Goal: Use online tool/utility: Utilize a website feature to perform a specific function

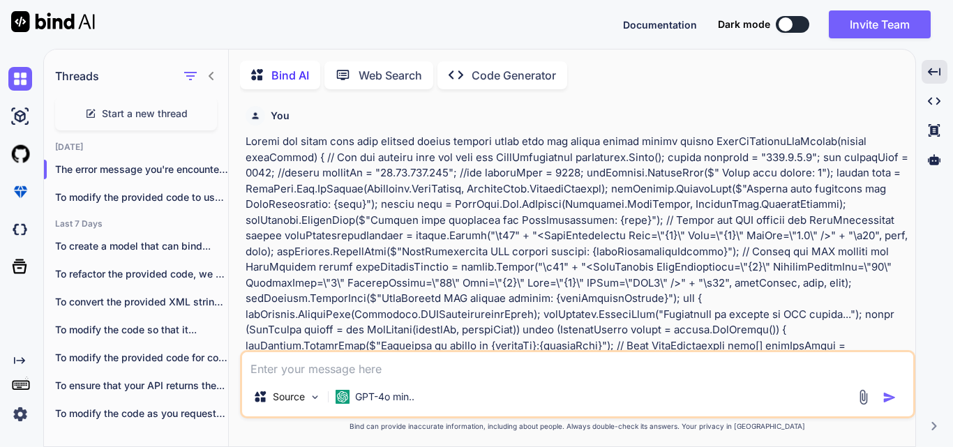
scroll to position [0, 1710]
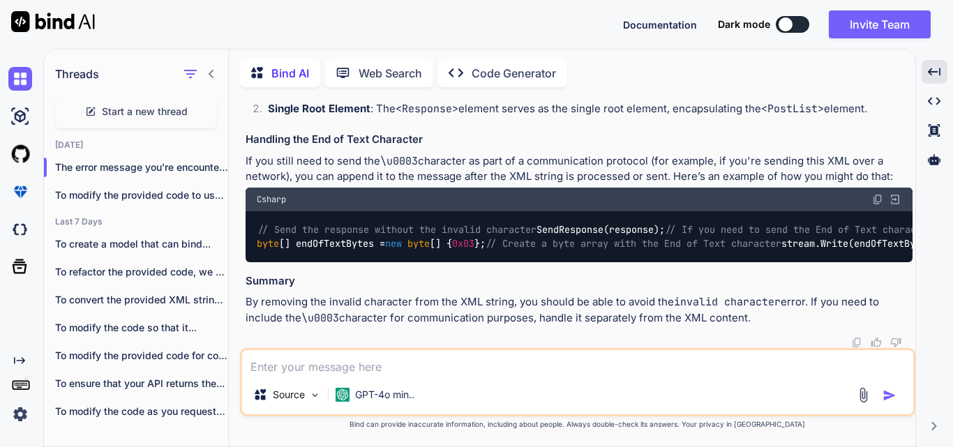
click at [325, 368] on textarea at bounding box center [577, 362] width 671 height 25
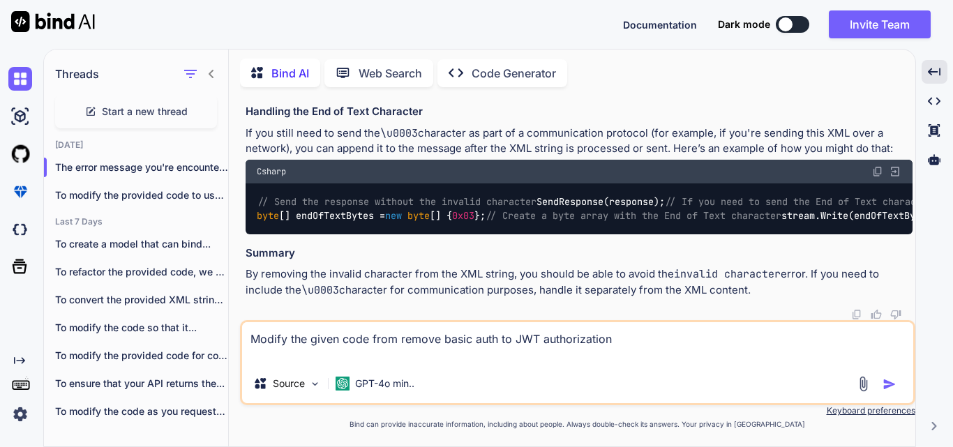
paste textarea "class Program { private static bool _loggingEnabled = true; private static bool…"
type textarea "Modify the given code from remove basic auth to JWT authorization class Program…"
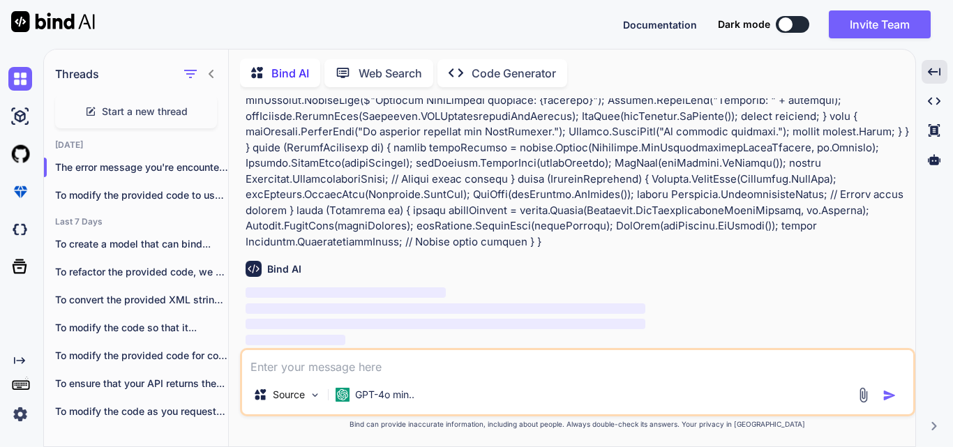
scroll to position [17670, 0]
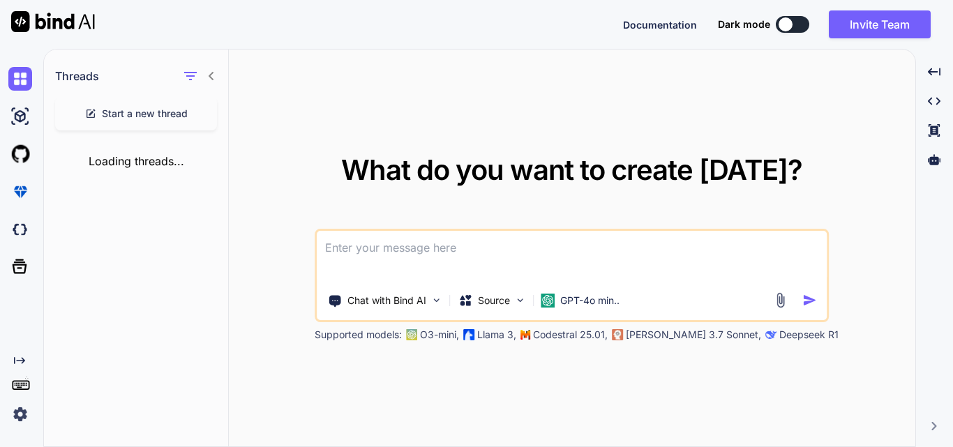
click at [144, 109] on span "Start a new thread" at bounding box center [145, 114] width 86 height 14
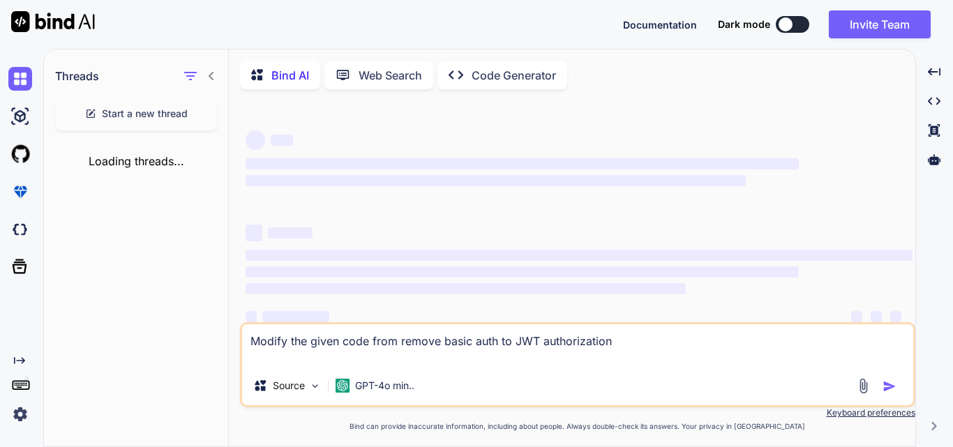
scroll to position [25, 0]
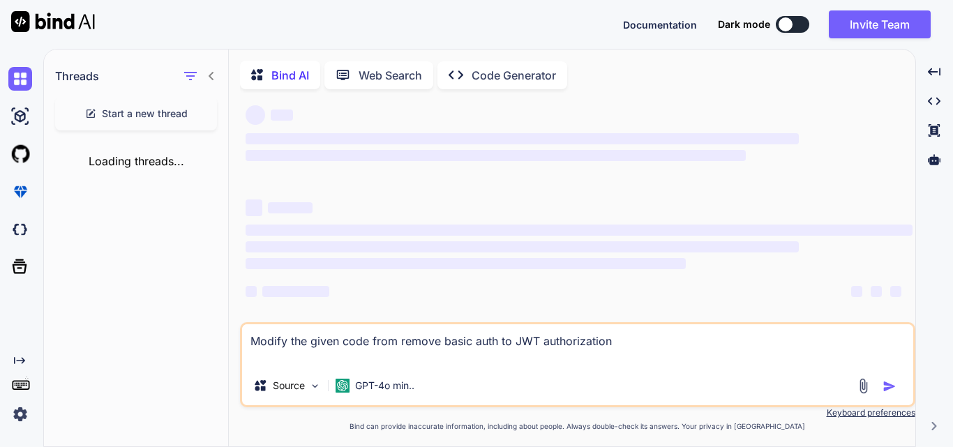
click at [626, 342] on textarea "Modify the given code from remove basic auth to JWT authorization" at bounding box center [577, 345] width 671 height 42
drag, startPoint x: 603, startPoint y: 341, endPoint x: 174, endPoint y: 346, distance: 429.0
click at [174, 346] on div "Threads Start a new thread Loading threads... Bind AI Web Search Created with P…" at bounding box center [479, 249] width 871 height 399
paste textarea "class Program { private static bool _loggingEnabled = true; private static bool…"
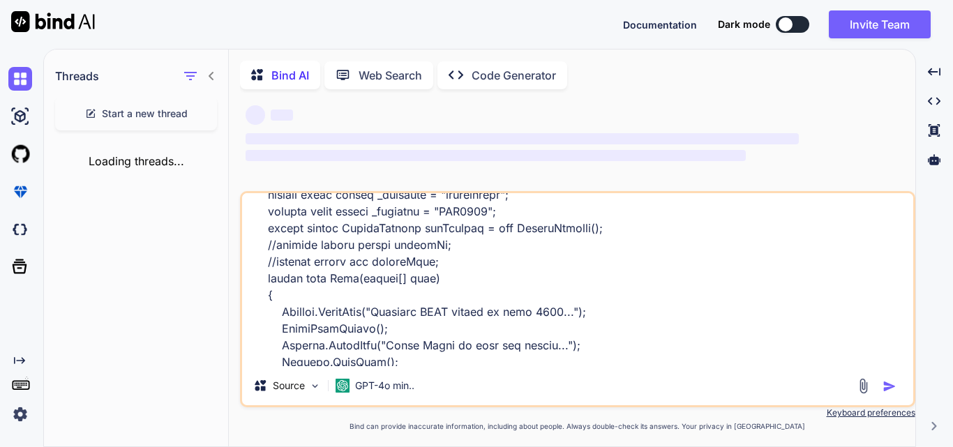
scroll to position [0, 0]
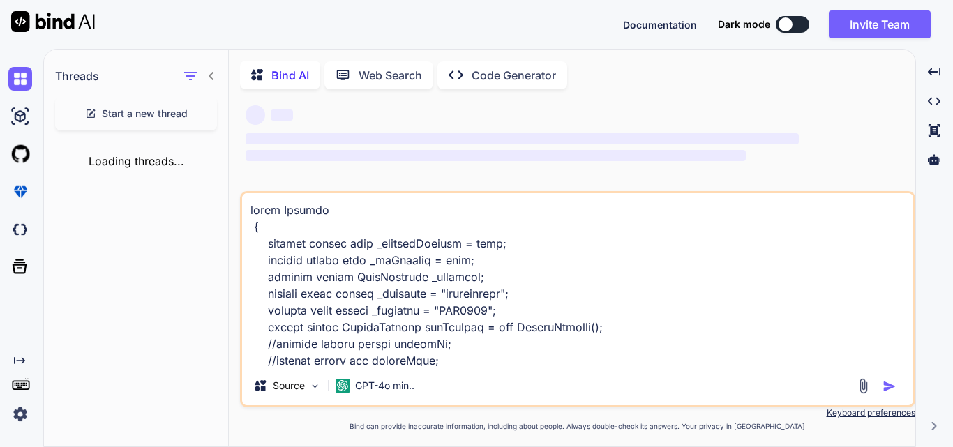
click at [522, 273] on textarea at bounding box center [577, 279] width 671 height 173
click at [257, 216] on textarea at bounding box center [577, 279] width 671 height 173
click at [255, 215] on textarea at bounding box center [577, 279] width 671 height 173
type textarea "class Program { private static bool _loggingEnabled = true; private static bool…"
click at [398, 289] on textarea at bounding box center [577, 279] width 671 height 173
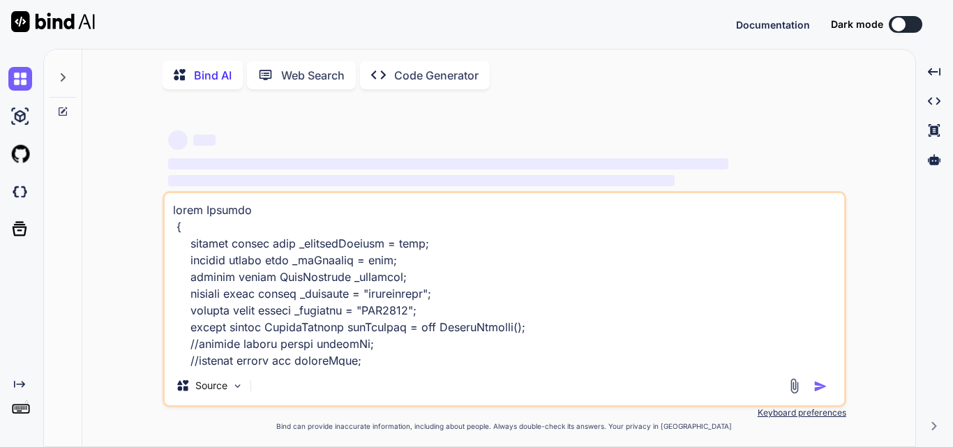
click at [398, 289] on textarea at bounding box center [504, 279] width 679 height 173
type textarea "x"
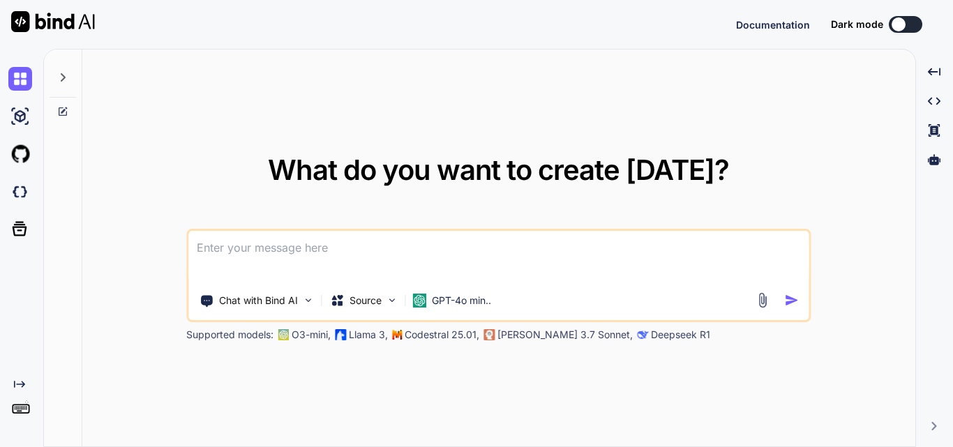
type textarea "x"
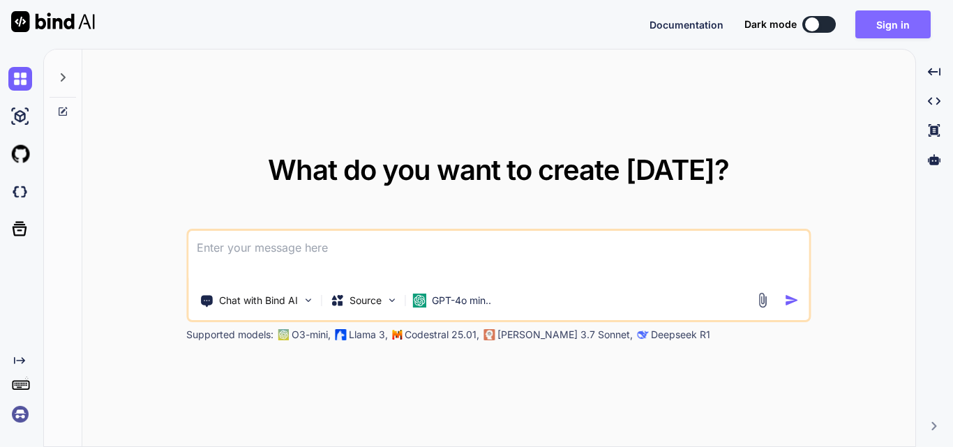
click at [908, 20] on button "Sign in" at bounding box center [892, 24] width 75 height 28
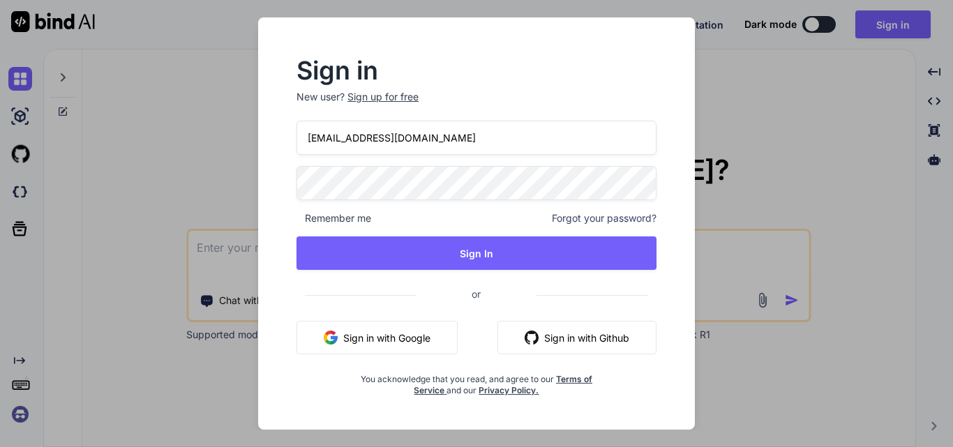
click at [320, 136] on input "cat@yopmail.com" at bounding box center [476, 138] width 360 height 34
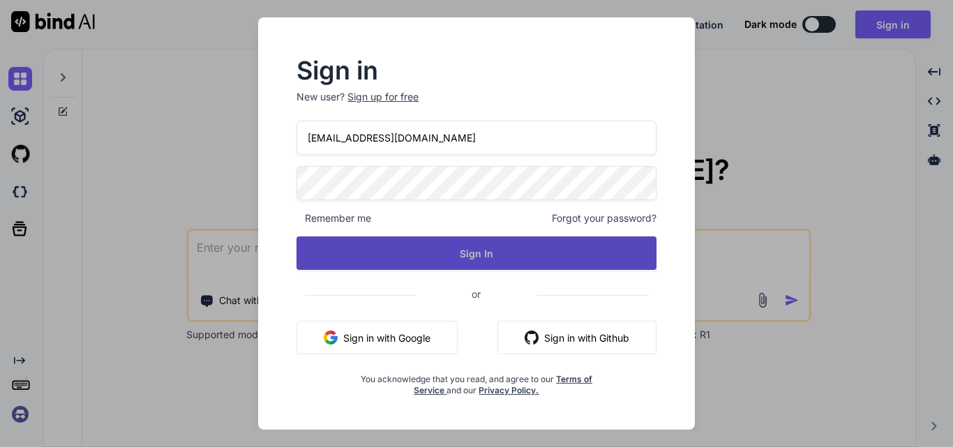
type input "dog@yopmail.com"
click at [539, 261] on button "Sign In" at bounding box center [476, 252] width 360 height 33
click at [480, 259] on button "Sign In" at bounding box center [476, 252] width 360 height 33
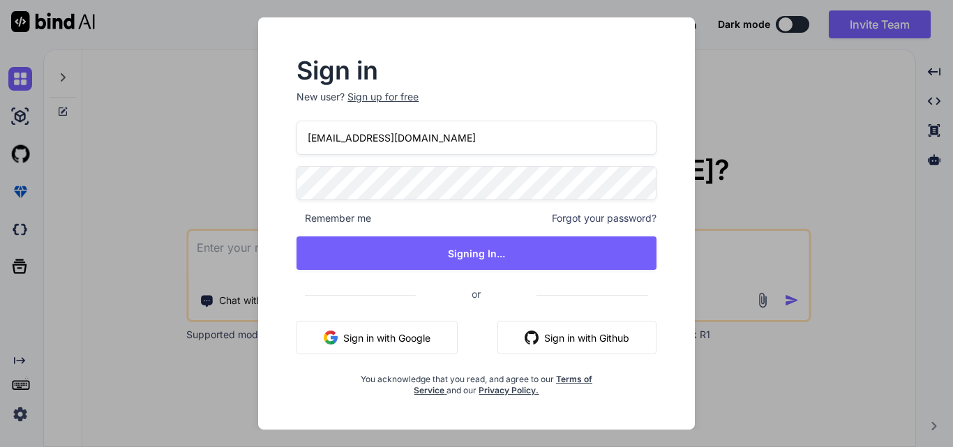
type textarea "x"
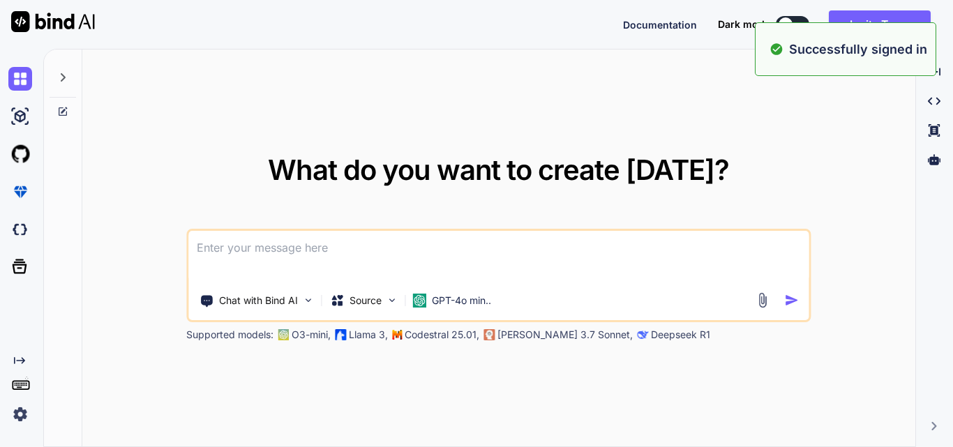
click at [333, 250] on textarea at bounding box center [498, 257] width 620 height 52
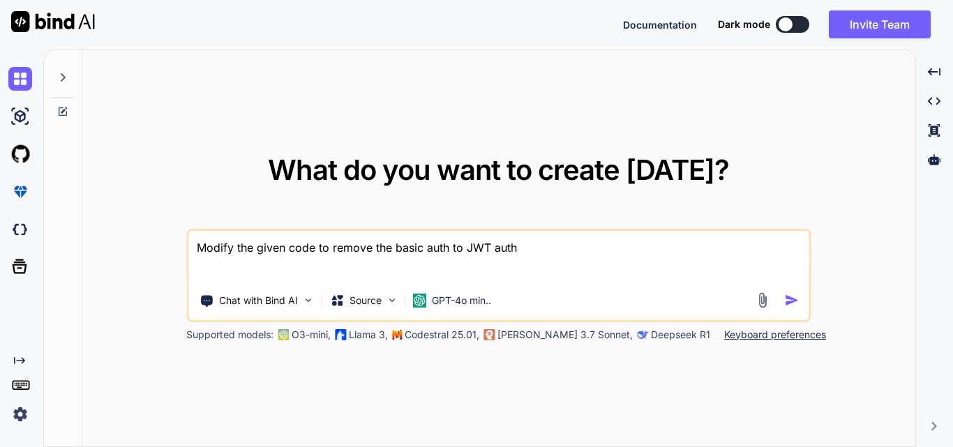
paste textarea "class Program { private static bool _loggingEnabled = true; private static bool…"
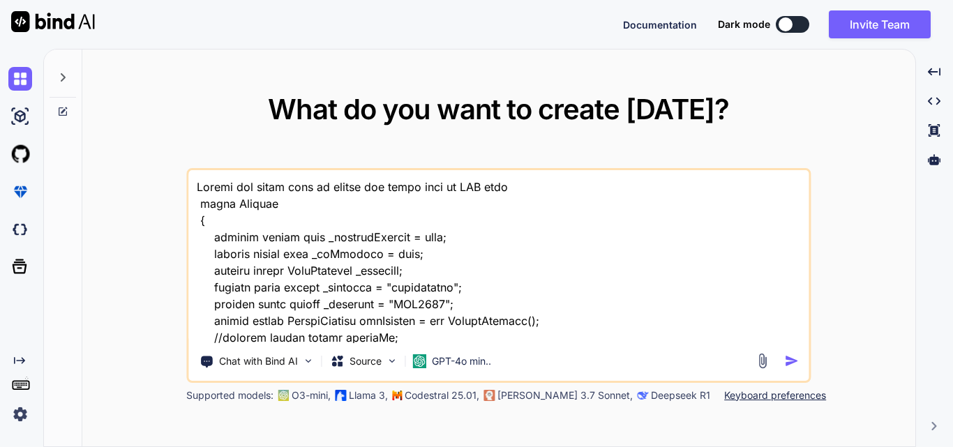
type textarea "Modify the given code to remove the basic auth to JWT auth class Program { priv…"
click at [788, 356] on img "button" at bounding box center [791, 361] width 15 height 15
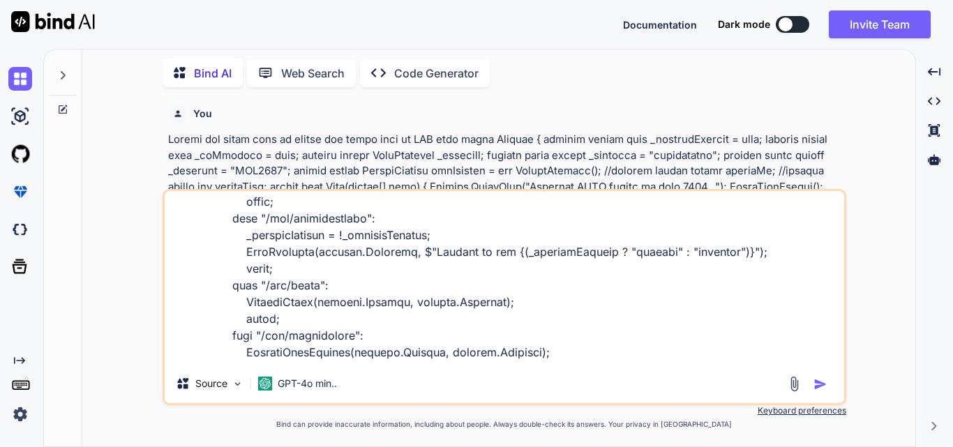
scroll to position [1046, 0]
click at [608, 159] on p at bounding box center [505, 304] width 675 height 345
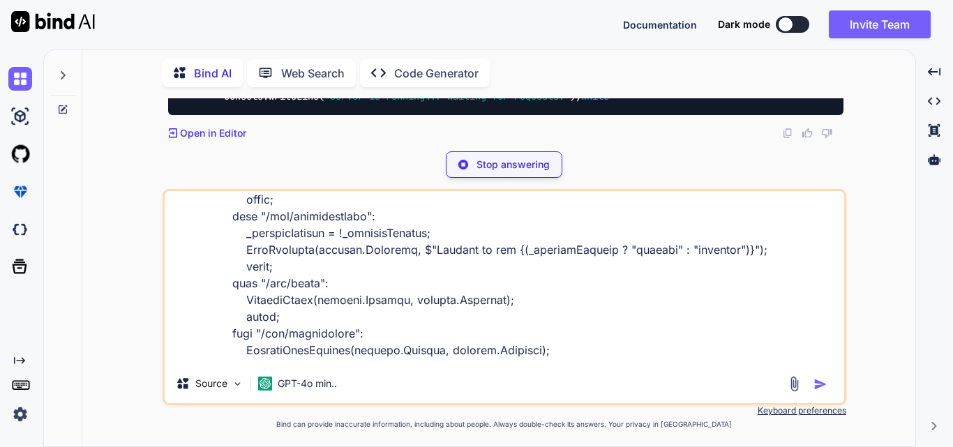
scroll to position [977, 0]
click at [388, 354] on textarea at bounding box center [504, 277] width 679 height 173
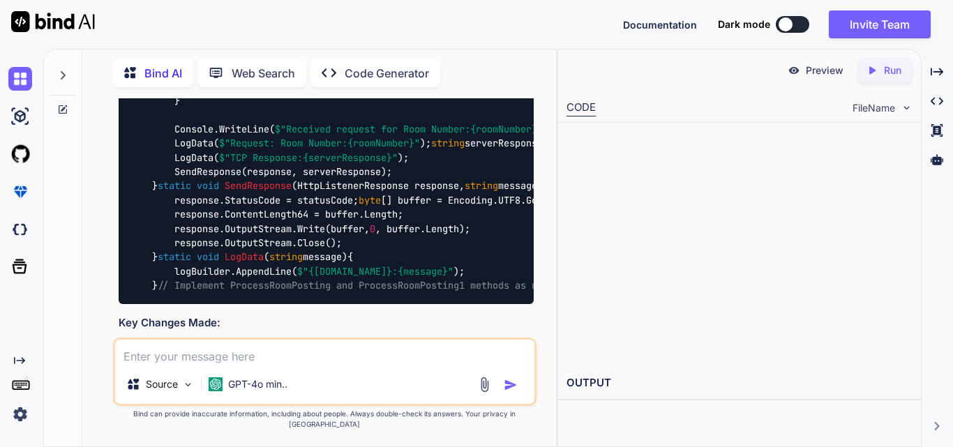
scroll to position [2106, 0]
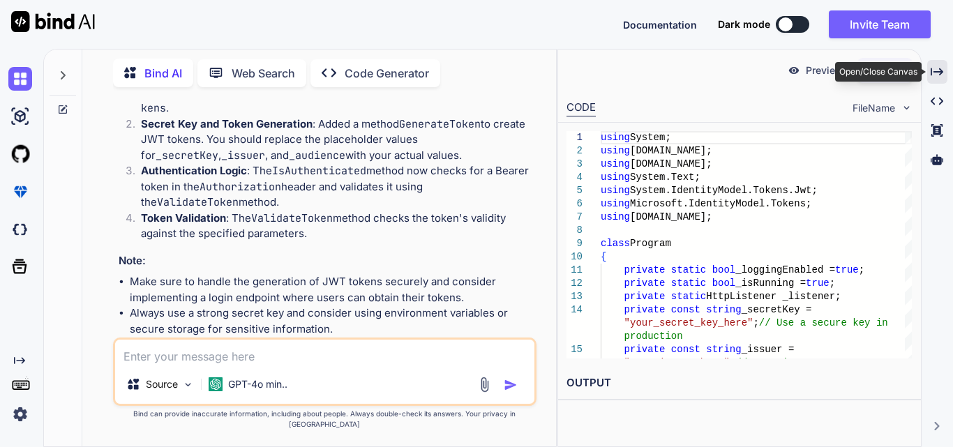
click at [938, 65] on div "Created with Pixso." at bounding box center [937, 72] width 20 height 24
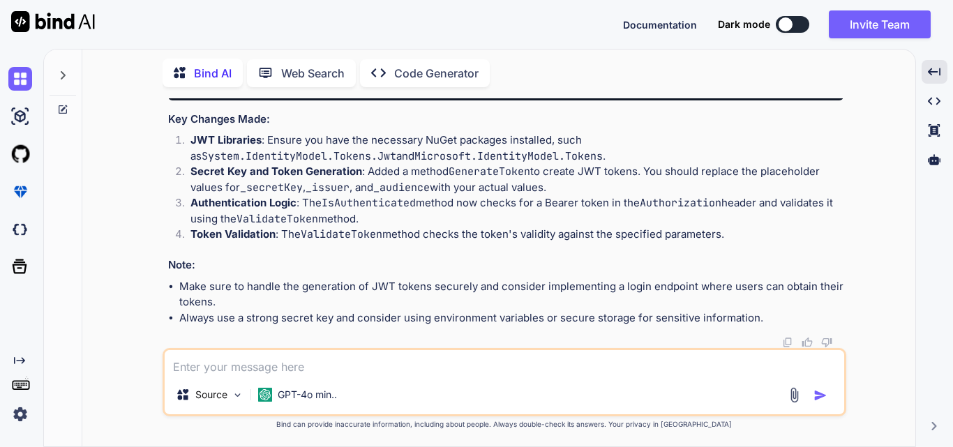
scroll to position [2815, 0]
copy span "SendResponse"
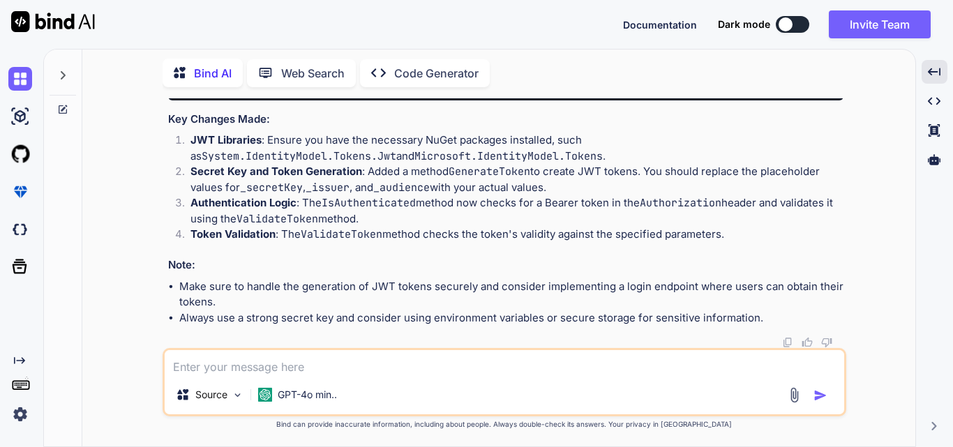
copy span "IsAuthenticated"
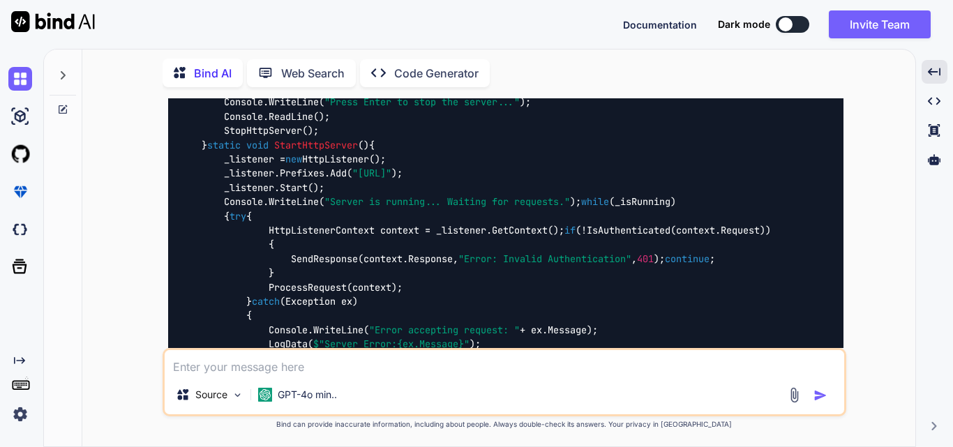
scroll to position [583, 0]
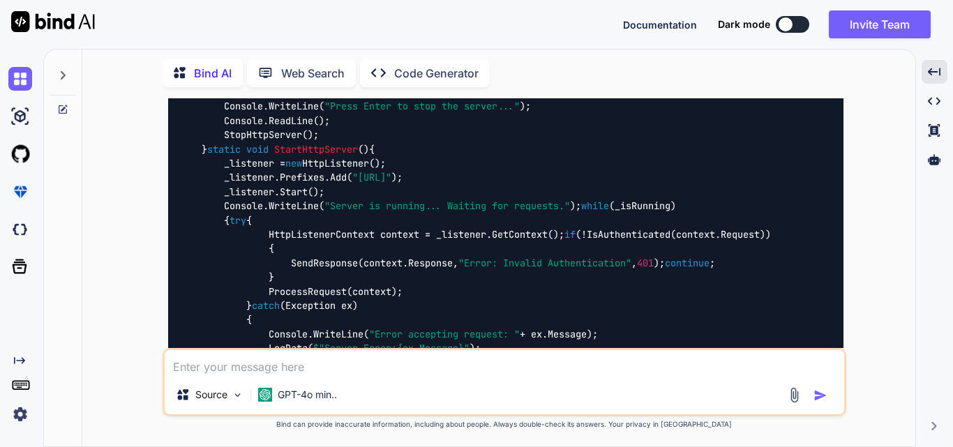
drag, startPoint x: 197, startPoint y: 205, endPoint x: 640, endPoint y: 238, distance: 443.4
copy code "private const string _secretKey = "your_secret_key_here" ; // Use a secure key …"
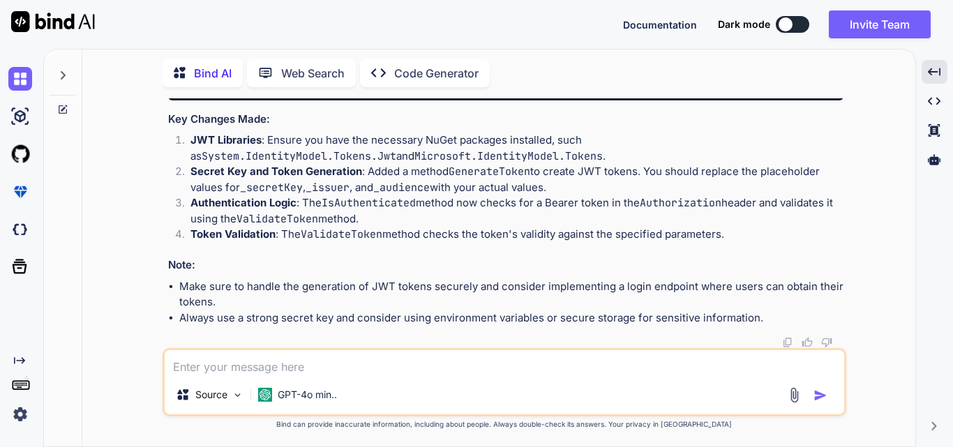
scroll to position [1838, 0]
drag, startPoint x: 202, startPoint y: 131, endPoint x: 254, endPoint y: 257, distance: 136.4
copy code "static bool IsAuthenticated ( HttpListenerRequest request ) { // Check for the …"
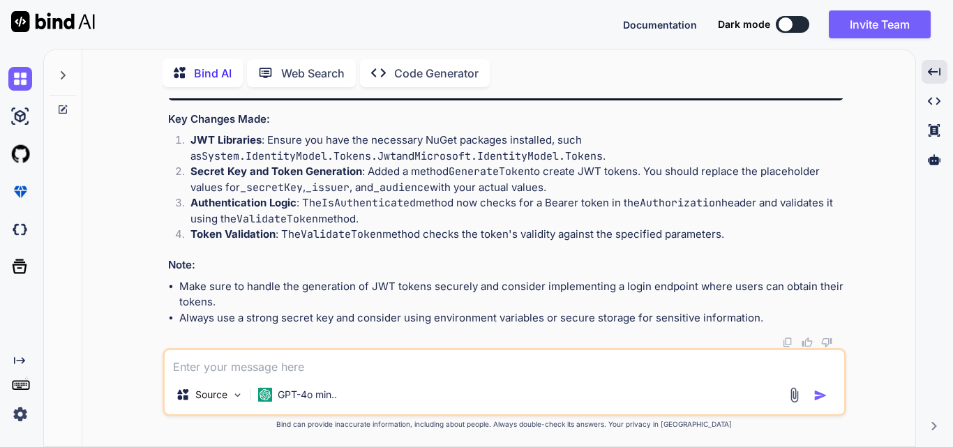
scroll to position [2524, 0]
drag, startPoint x: 198, startPoint y: 126, endPoint x: 365, endPoint y: 180, distance: 175.3
copy code "static bool IsAuthenticated ( HttpListenerRequest request ) { // Check for the …"
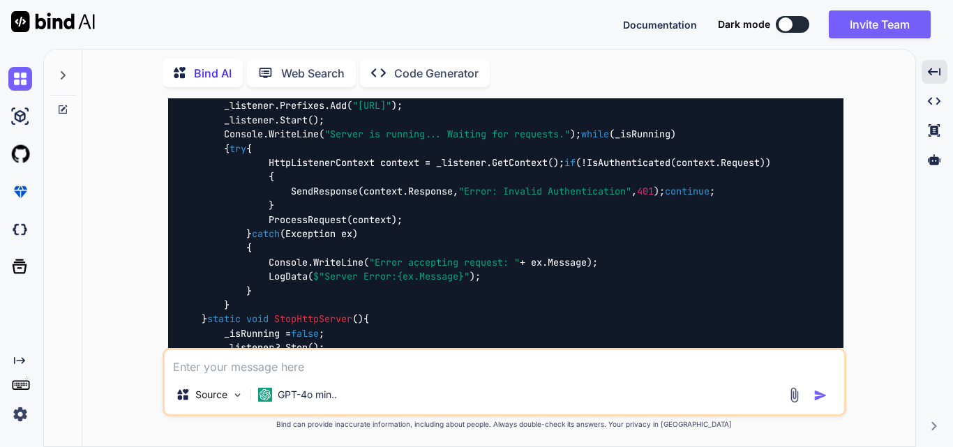
scroll to position [656, 0]
drag, startPoint x: 199, startPoint y: 131, endPoint x: 648, endPoint y: 163, distance: 450.3
copy code "private const string _secretKey = "your_secret_key_here" ; // Use a secure key …"
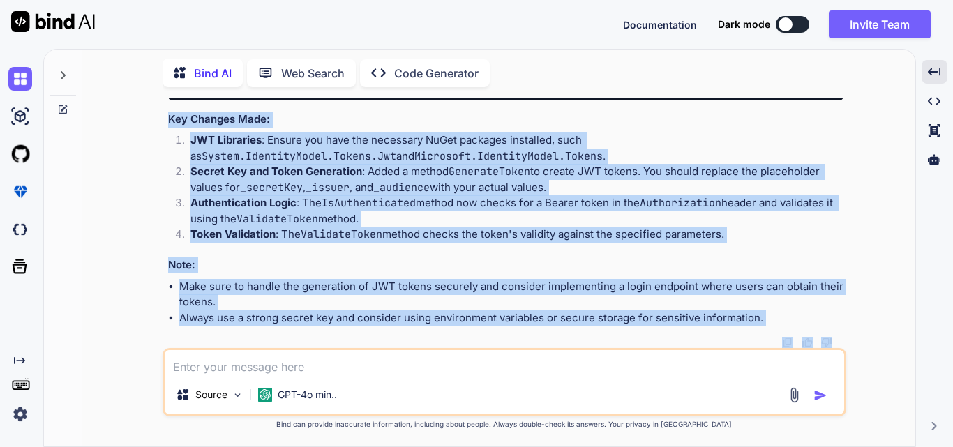
scroll to position [2431, 0]
drag, startPoint x: 199, startPoint y: 196, endPoint x: 332, endPoint y: 263, distance: 148.5
copy code "static bool IsAuthenticated ( HttpListenerRequest request ) { // Check for the …"
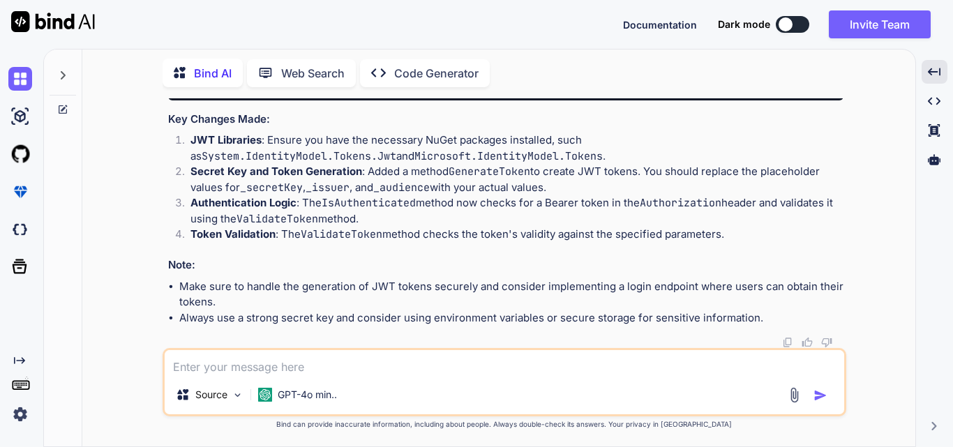
click at [231, 375] on div "Source GPT-4o min.." at bounding box center [504, 382] width 683 height 68
click at [219, 364] on textarea at bounding box center [504, 362] width 679 height 25
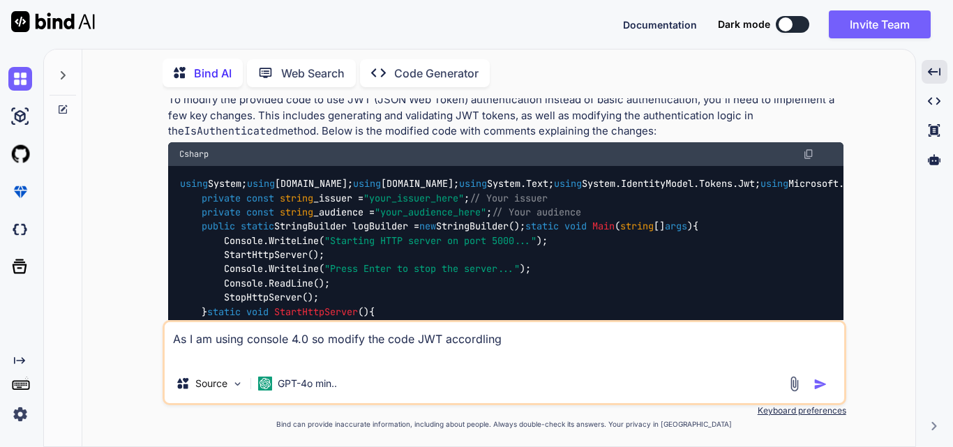
scroll to position [409, 0]
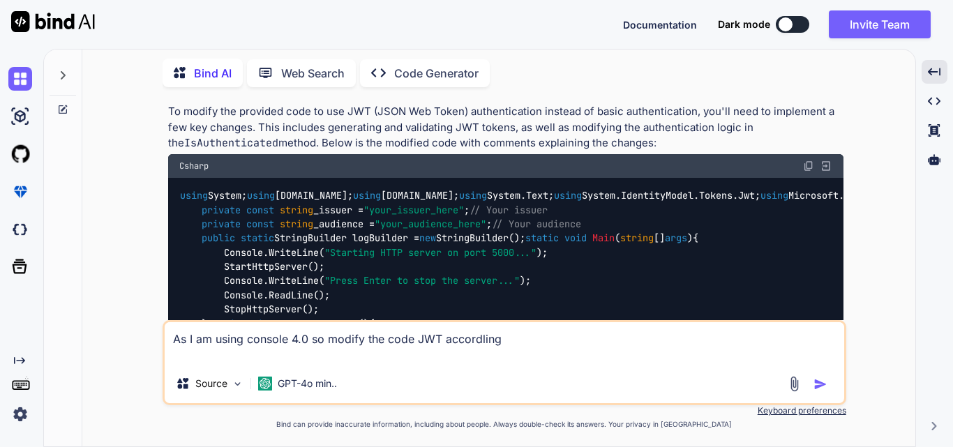
click at [810, 159] on div "Csharp" at bounding box center [505, 166] width 675 height 24
click at [807, 165] on img at bounding box center [808, 165] width 11 height 11
click at [513, 335] on textarea "As I am using console 4.0 so modify the code JWT accordling" at bounding box center [504, 343] width 679 height 42
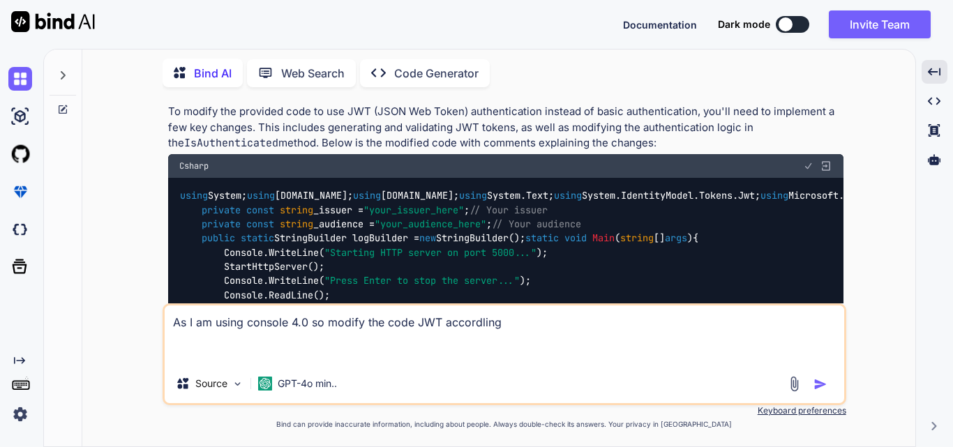
paste textarea "using System; using System.IO; using System.Net; using System.Text; using Syste…"
type textarea "As I am using console 4.0 so modify the code JWT accordling using System; using…"
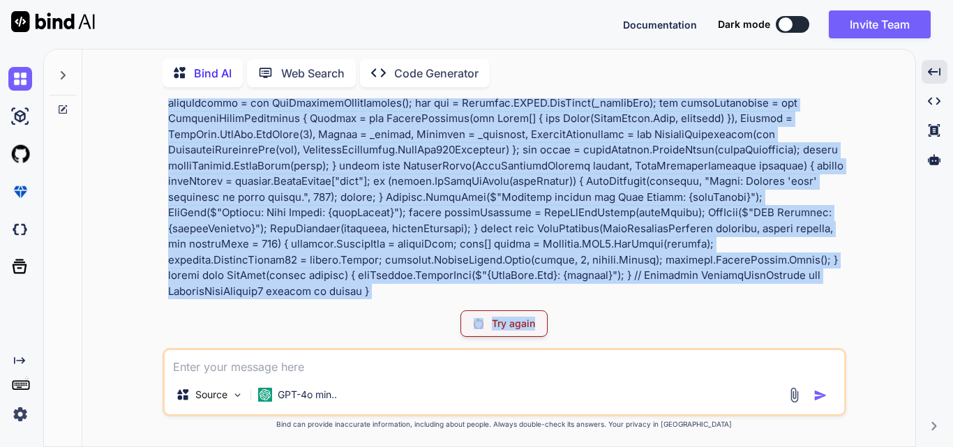
scroll to position [3770, 0]
drag, startPoint x: 167, startPoint y: 142, endPoint x: 682, endPoint y: 295, distance: 537.8
click at [682, 295] on div "You Bind AI To modify the provided code to use JWT (JSON Web Token) authenticat…" at bounding box center [505, 198] width 681 height 201
copy p "As I am using console 4.0 so modify the code JWT accordling using System; using…"
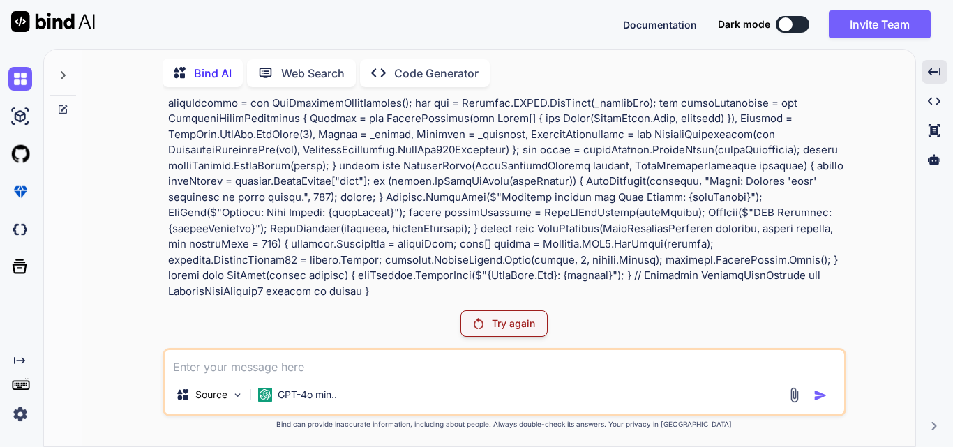
click at [527, 316] on div "Try again" at bounding box center [503, 323] width 87 height 27
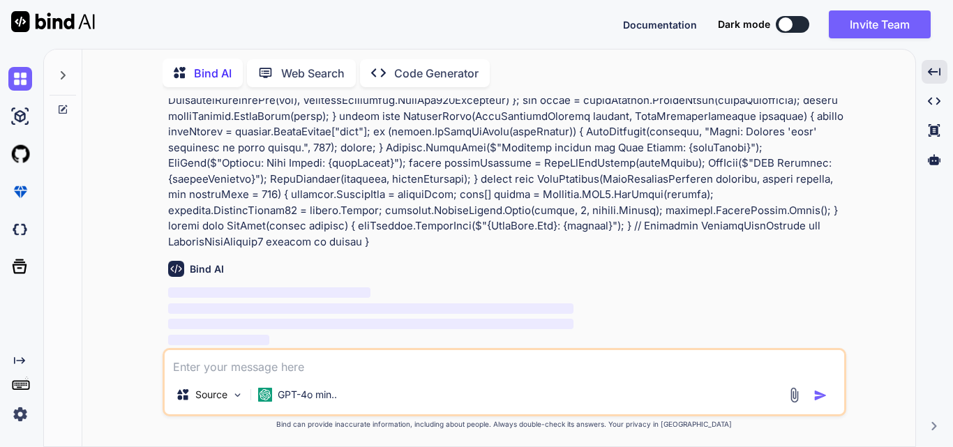
scroll to position [3262, 0]
click at [240, 363] on textarea at bounding box center [504, 362] width 679 height 25
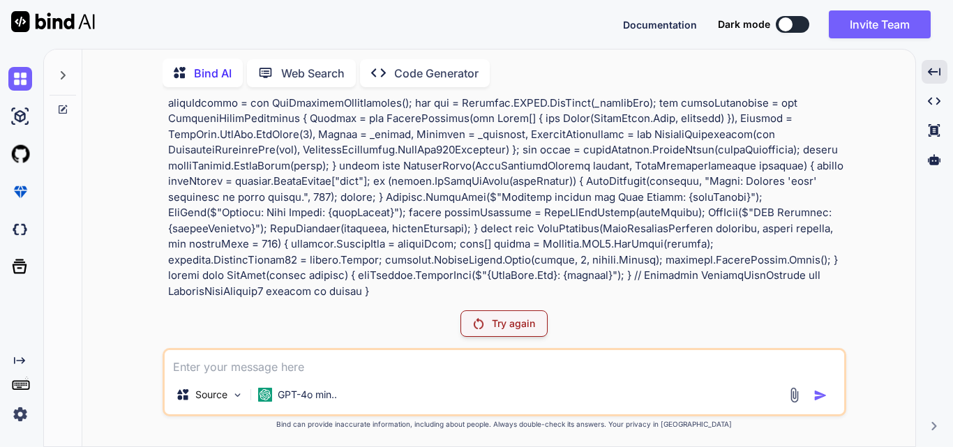
scroll to position [379, 0]
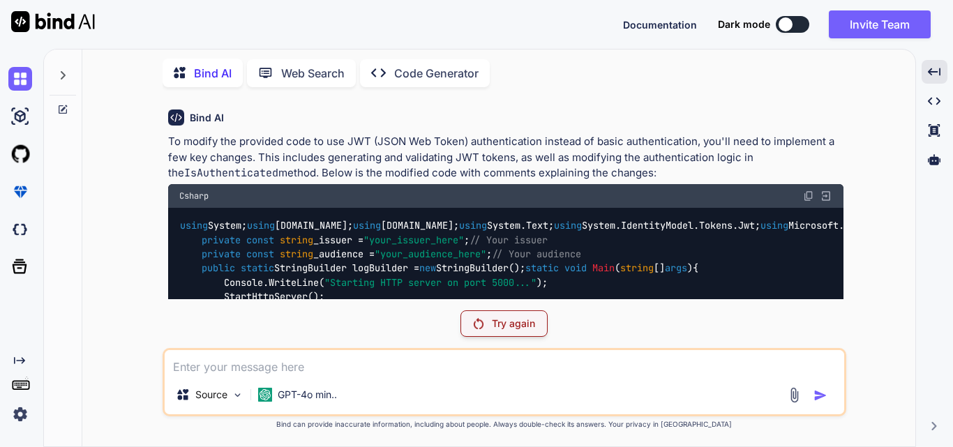
click at [242, 361] on textarea at bounding box center [504, 362] width 679 height 25
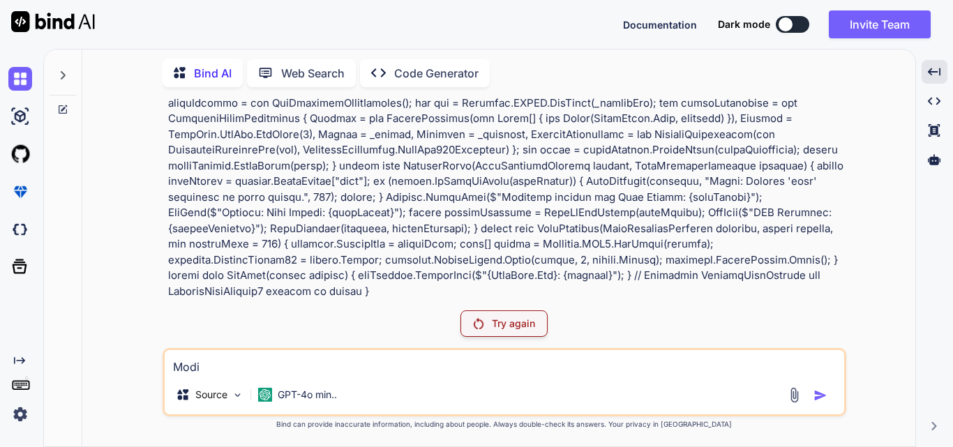
scroll to position [3308, 0]
drag, startPoint x: 169, startPoint y: 183, endPoint x: 474, endPoint y: 185, distance: 304.8
click at [474, 185] on p at bounding box center [505, 1] width 675 height 596
copy p "As I am using console 4.0 so modify the code JWT accordling"
click at [291, 368] on textarea "Modi" at bounding box center [504, 362] width 679 height 25
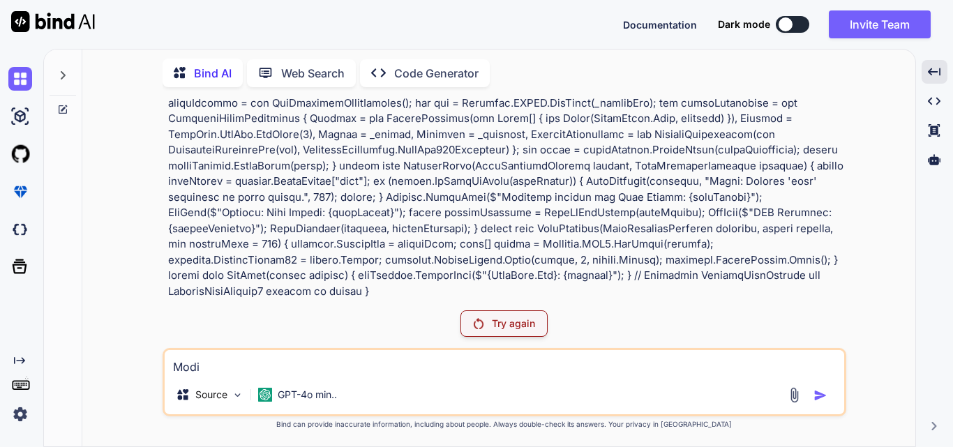
drag, startPoint x: 214, startPoint y: 366, endPoint x: 136, endPoint y: 363, distance: 78.2
click at [136, 363] on div "You Bind AI To modify the provided code to use JWT (JSON Web Token) authenticat…" at bounding box center [504, 272] width 822 height 348
paste textarea "As I am using console 4.0 so modify the code JWT accordling"
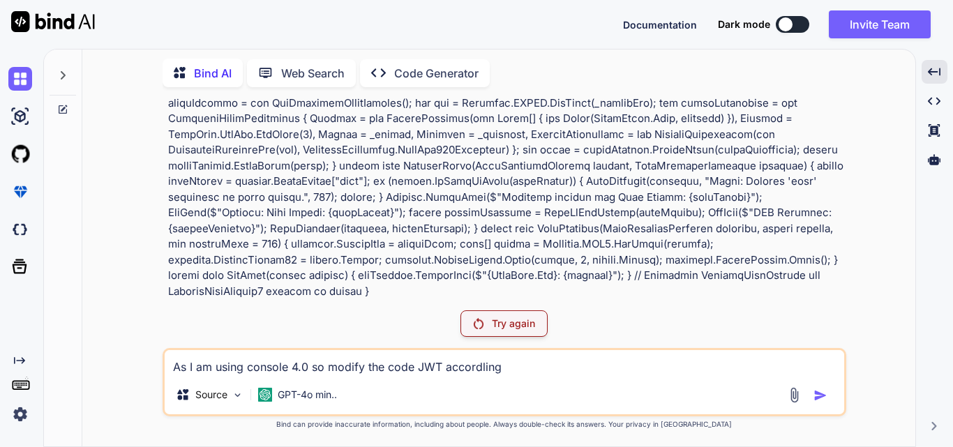
type textarea "As I am using console 4.0 so modify the code JWT accordling"
click at [584, 367] on textarea "As I am using console 4.0 so modify the code JWT accordling" at bounding box center [504, 362] width 679 height 25
click at [536, 367] on textarea "As I am using console 4.0 so modify the code JWT accordling" at bounding box center [504, 362] width 679 height 25
drag, startPoint x: 536, startPoint y: 366, endPoint x: 124, endPoint y: 362, distance: 411.5
click at [124, 362] on div "You Bind AI To modify the provided code to use JWT (JSON Web Token) authenticat…" at bounding box center [504, 272] width 822 height 348
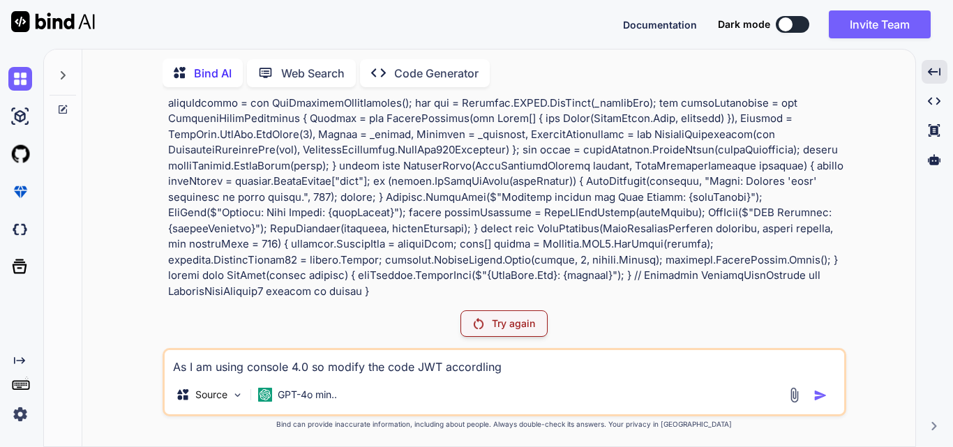
scroll to position [3212, 0]
click at [61, 86] on div at bounding box center [63, 71] width 27 height 48
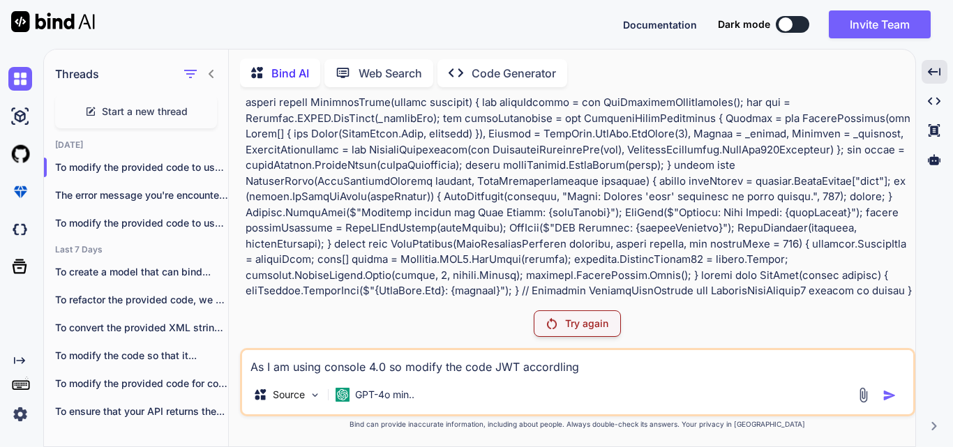
click at [169, 113] on span "Start a new thread" at bounding box center [145, 112] width 86 height 14
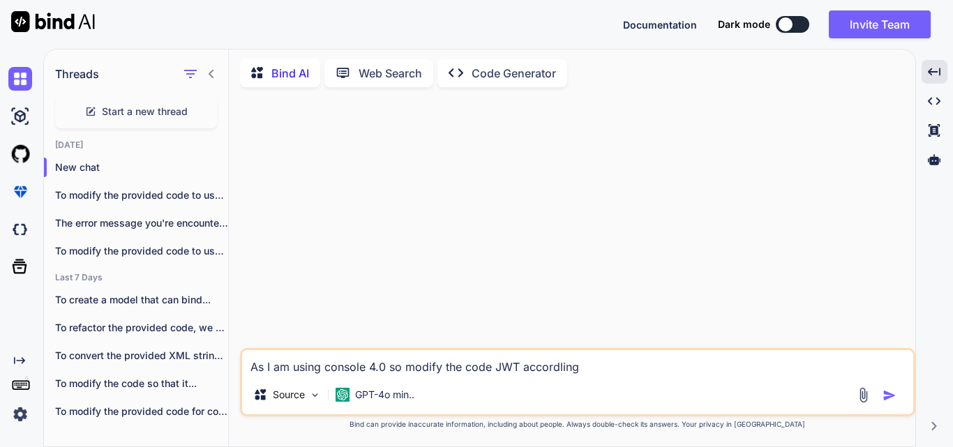
click at [628, 370] on textarea "As I am using console 4.0 so modify the code JWT accordling" at bounding box center [577, 362] width 671 height 25
click at [106, 196] on p "To modify the provided code to use JWT (..." at bounding box center [141, 195] width 173 height 14
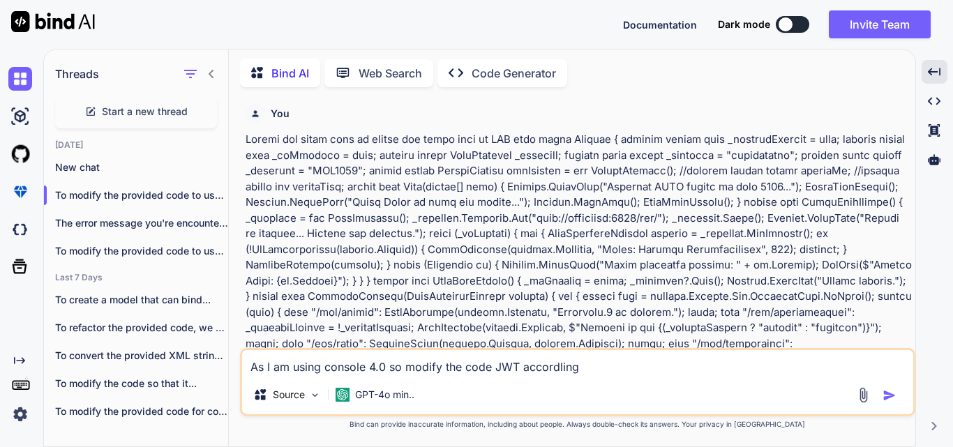
click at [688, 225] on p at bounding box center [579, 312] width 667 height 361
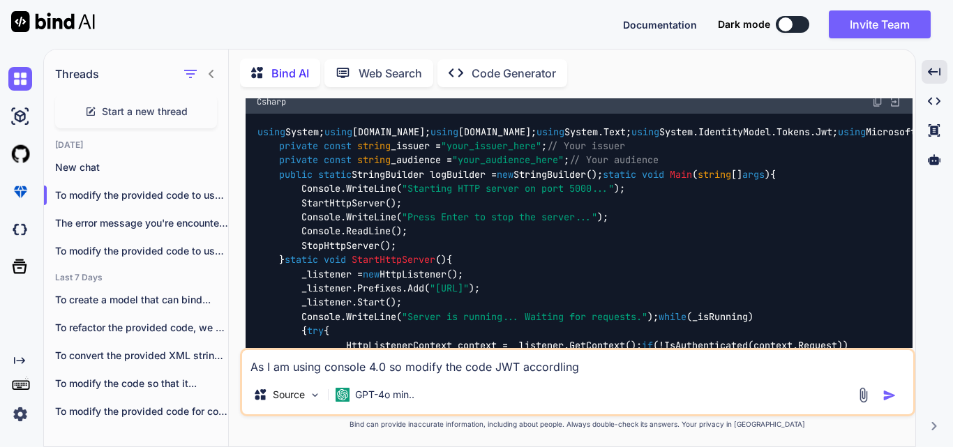
scroll to position [418, 0]
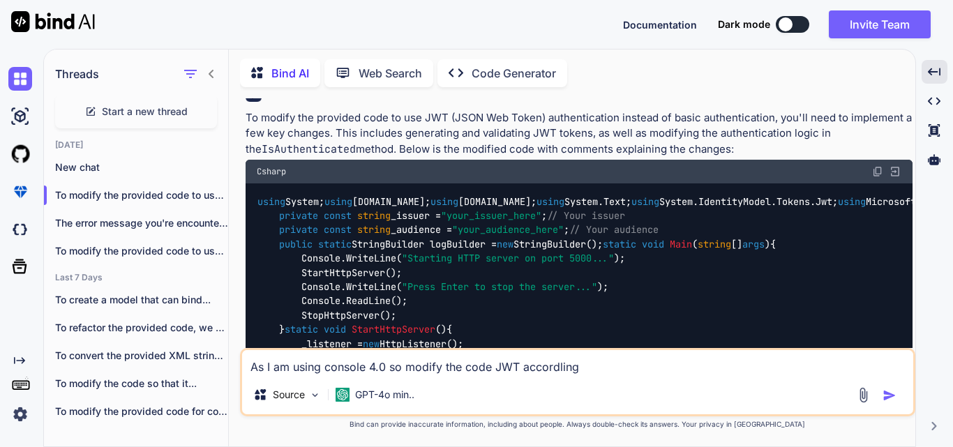
click at [879, 171] on img at bounding box center [877, 171] width 11 height 11
click at [124, 112] on span "Start a new thread" at bounding box center [145, 112] width 86 height 14
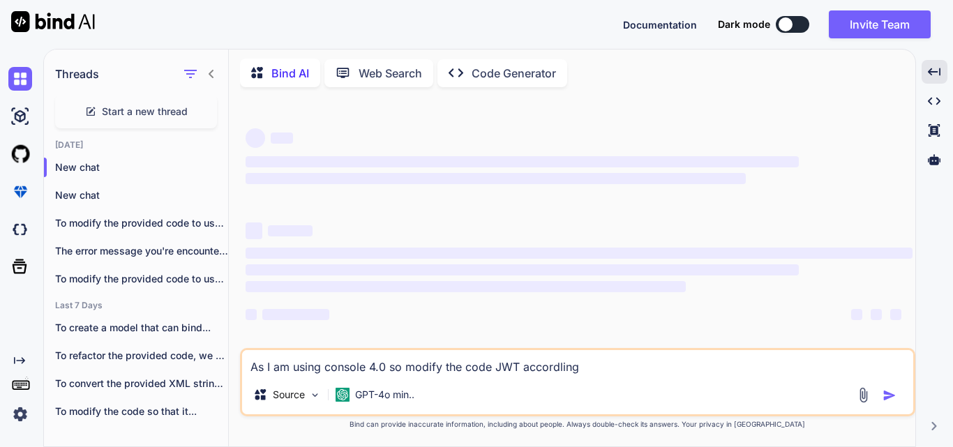
click at [606, 376] on div "As I am using console 4.0 so modify the code JWT accordling Source GPT-4o min.." at bounding box center [577, 382] width 675 height 68
click at [601, 370] on textarea "As I am using console 4.0 so modify the code JWT accordling" at bounding box center [577, 362] width 671 height 25
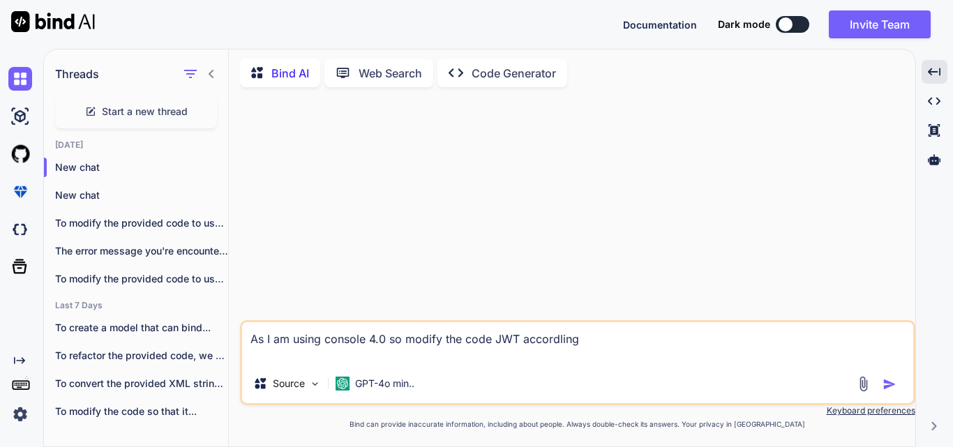
paste textarea "class Program { private static bool _loggingEnabled = true; private static bool…"
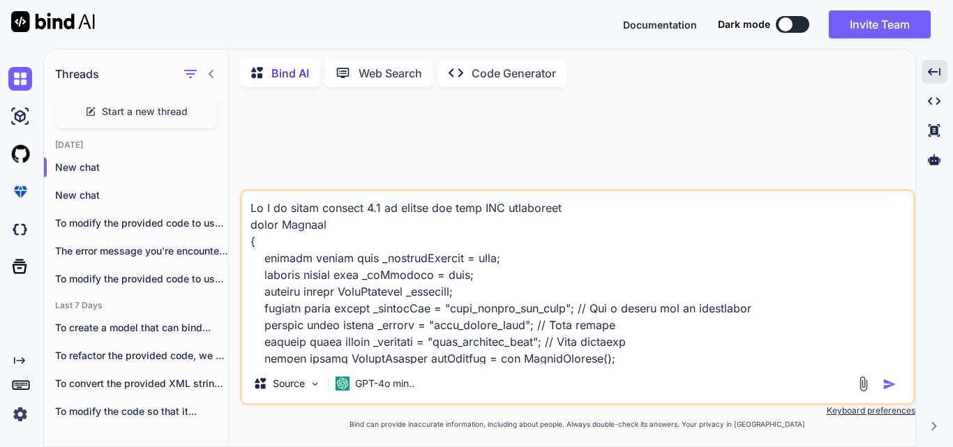
type textarea "As I am using console 4.0 so modify the code JWT accordling class Program { pri…"
click at [892, 384] on img "button" at bounding box center [889, 384] width 14 height 14
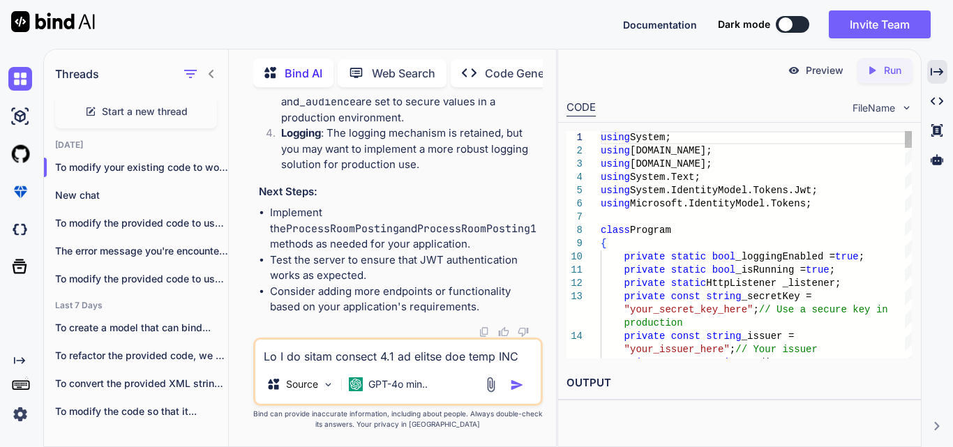
scroll to position [4454, 0]
click at [932, 76] on icon "Created with Pixso." at bounding box center [936, 72] width 13 height 13
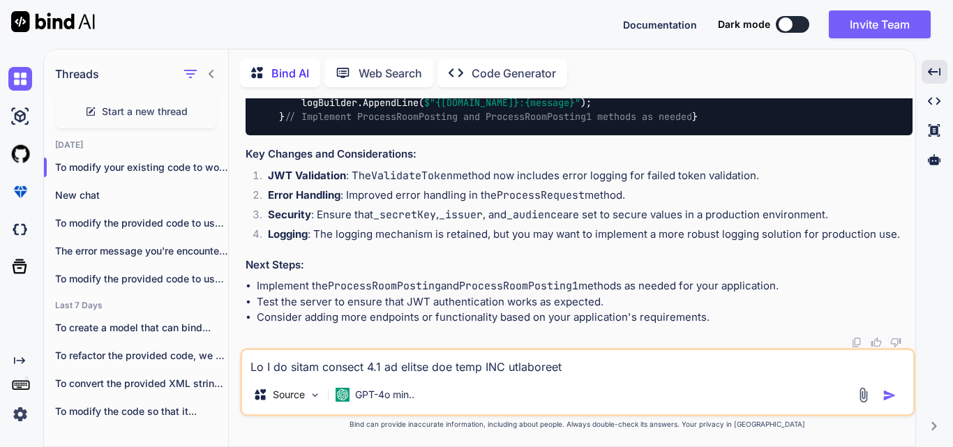
scroll to position [2741, 0]
drag, startPoint x: 281, startPoint y: 208, endPoint x: 428, endPoint y: 278, distance: 162.5
copy code "static bool IsAuthenticated ( HttpListenerRequest request ) { // Check for the …"
